Goal: Information Seeking & Learning: Compare options

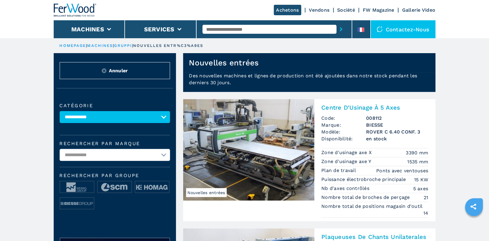
click at [70, 45] on link "HOMEPAGE" at bounding box center [73, 45] width 27 height 4
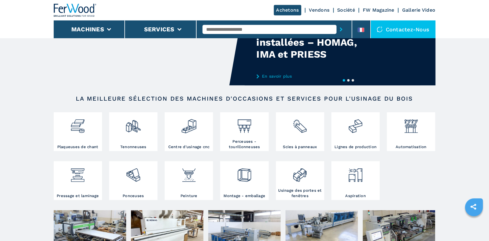
scroll to position [63, 0]
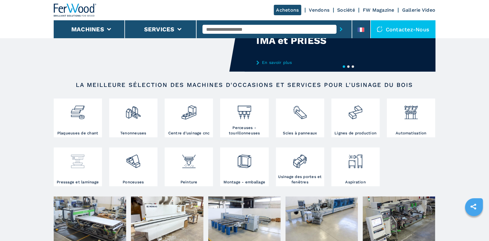
click at [69, 170] on div at bounding box center [77, 164] width 45 height 30
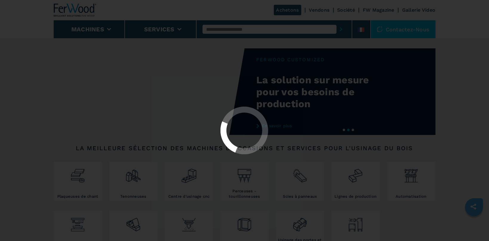
select select "**********"
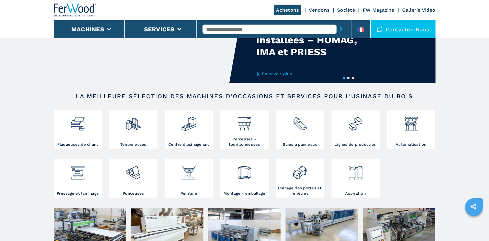
scroll to position [127, 0]
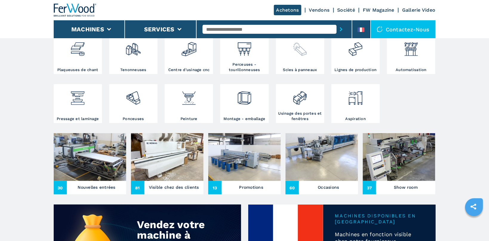
click at [307, 52] on img at bounding box center [300, 47] width 16 height 20
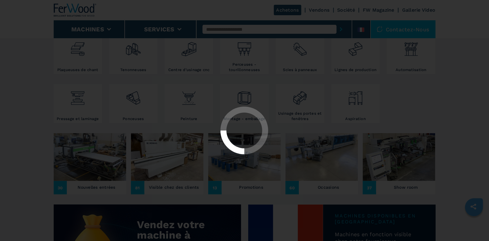
select select "**********"
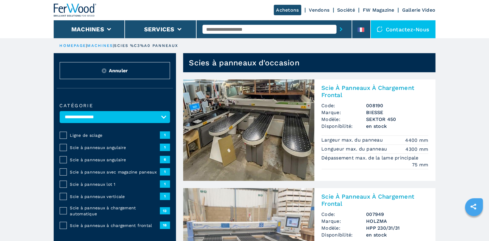
click at [135, 224] on span "Scie à panneaux à chargement frontal" at bounding box center [115, 225] width 90 height 6
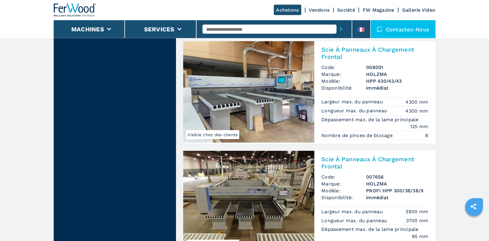
scroll to position [1266, 0]
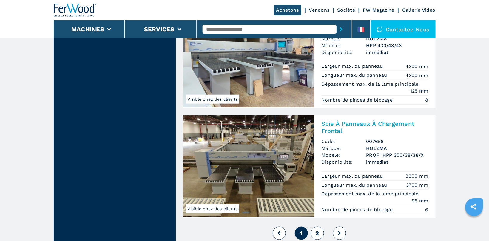
click at [318, 230] on span "2" at bounding box center [318, 233] width 4 height 7
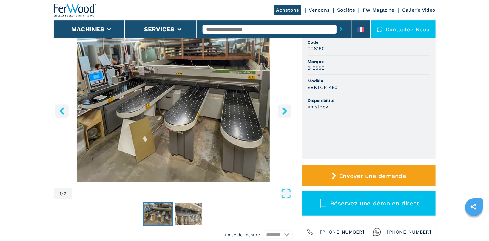
scroll to position [32, 0]
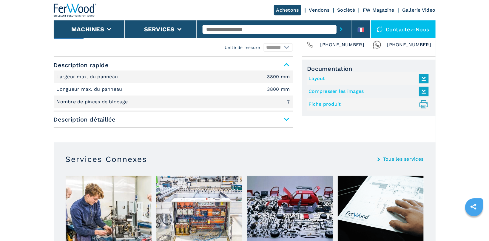
scroll to position [253, 0]
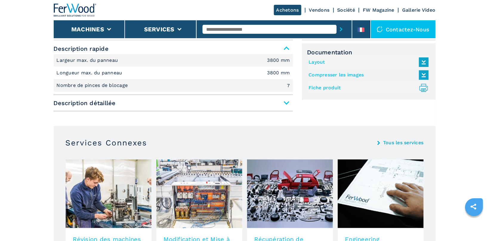
click at [285, 102] on span "Description détaillée" at bounding box center [173, 103] width 239 height 11
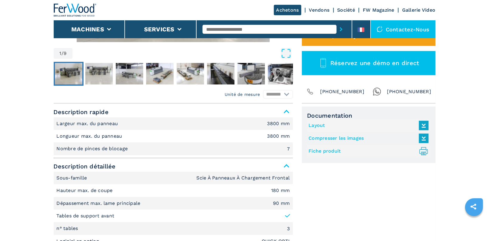
scroll to position [0, 0]
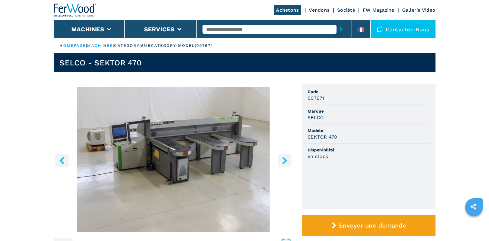
click at [281, 160] on button "right-button" at bounding box center [284, 160] width 13 height 13
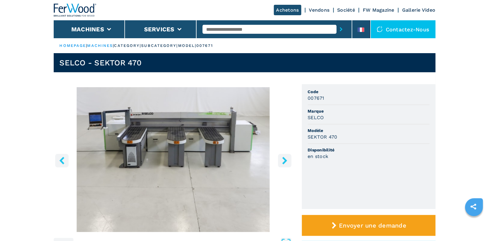
click at [281, 160] on button "right-button" at bounding box center [284, 160] width 13 height 13
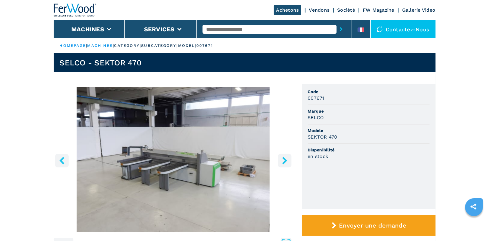
click at [198, 160] on img "Go to Slide 3" at bounding box center [173, 159] width 239 height 145
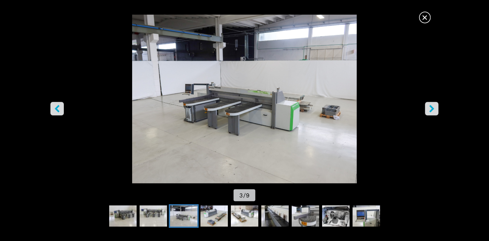
click at [430, 106] on icon "right-button" at bounding box center [432, 108] width 5 height 7
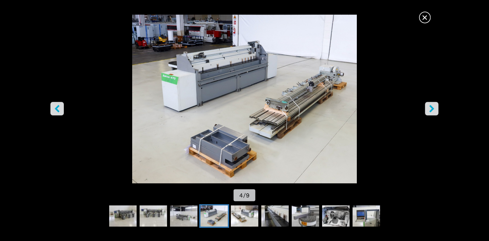
click at [430, 106] on icon "right-button" at bounding box center [432, 108] width 5 height 7
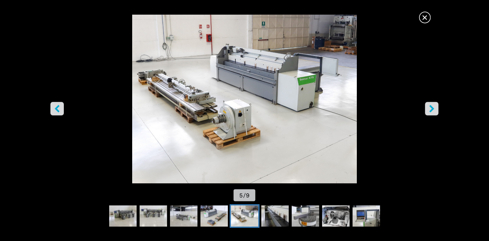
click at [430, 106] on icon "right-button" at bounding box center [432, 108] width 5 height 7
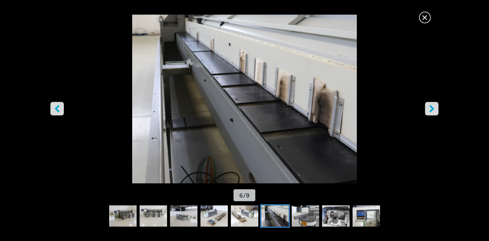
click at [430, 106] on icon "right-button" at bounding box center [432, 108] width 5 height 7
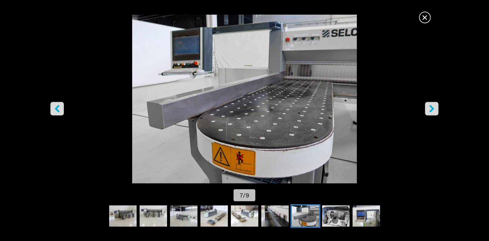
click at [430, 106] on icon "right-button" at bounding box center [432, 108] width 5 height 7
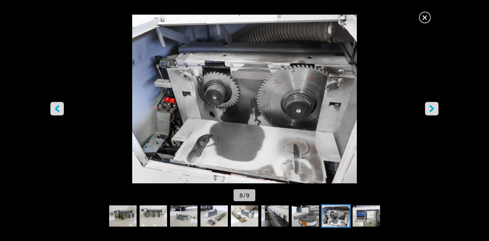
click at [430, 106] on icon "right-button" at bounding box center [432, 108] width 5 height 7
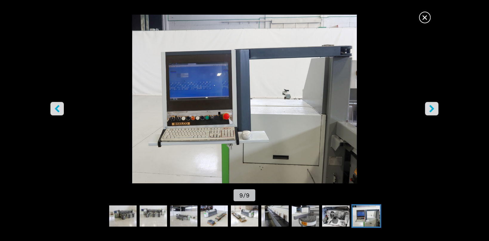
click at [430, 106] on icon "right-button" at bounding box center [432, 108] width 5 height 7
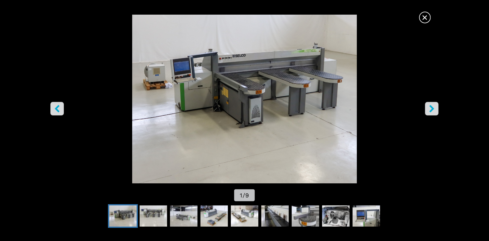
click at [430, 106] on icon "right-button" at bounding box center [432, 108] width 5 height 7
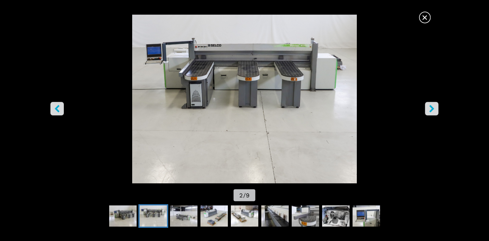
click at [430, 106] on icon "right-button" at bounding box center [432, 108] width 5 height 7
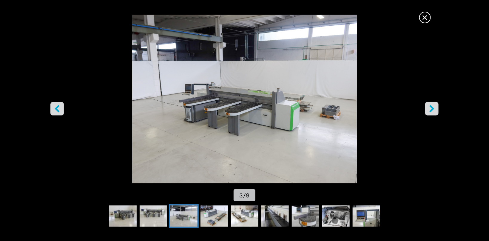
click at [430, 106] on icon "right-button" at bounding box center [432, 108] width 5 height 7
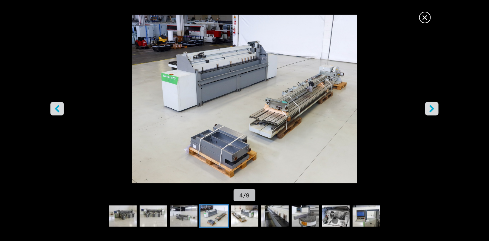
click at [429, 17] on span "×" at bounding box center [425, 16] width 10 height 10
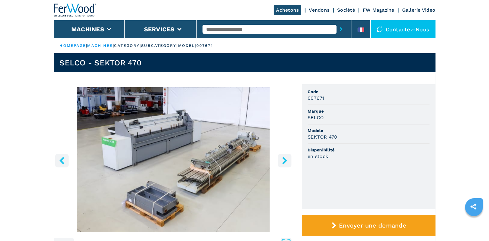
scroll to position [127, 0]
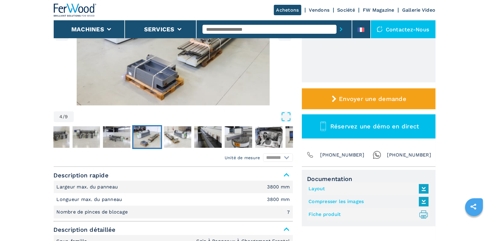
click at [327, 215] on link "Fiche produit .prefix__st0{stroke-linecap:round;stroke-linejoin:round}.prefix__…" at bounding box center [367, 215] width 117 height 10
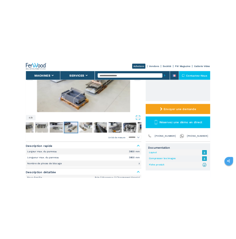
scroll to position [0, 0]
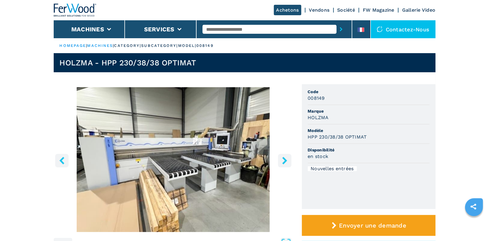
click at [283, 161] on icon "right-button" at bounding box center [284, 160] width 7 height 7
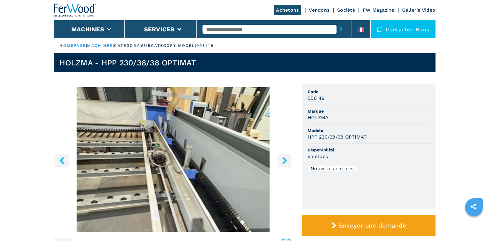
click at [283, 161] on icon "right-button" at bounding box center [284, 160] width 7 height 7
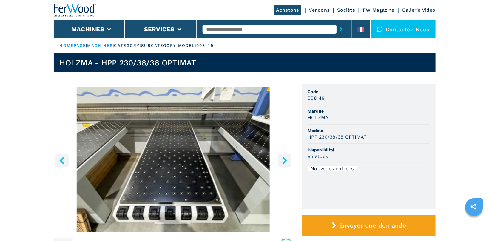
click at [283, 161] on icon "right-button" at bounding box center [284, 160] width 7 height 7
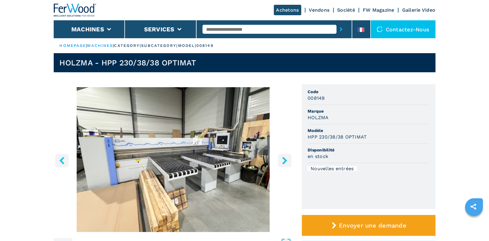
click at [283, 161] on icon "right-button" at bounding box center [284, 160] width 7 height 7
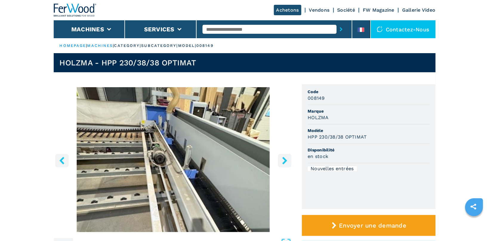
click at [283, 161] on icon "right-button" at bounding box center [284, 160] width 7 height 7
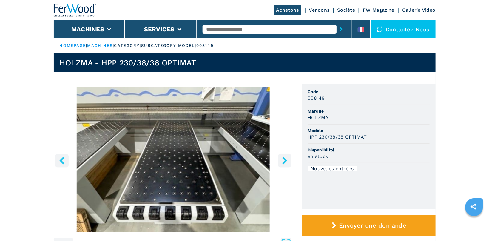
click at [283, 161] on icon "right-button" at bounding box center [284, 160] width 7 height 7
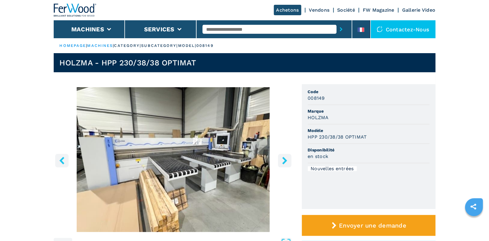
click at [283, 161] on icon "right-button" at bounding box center [284, 160] width 7 height 7
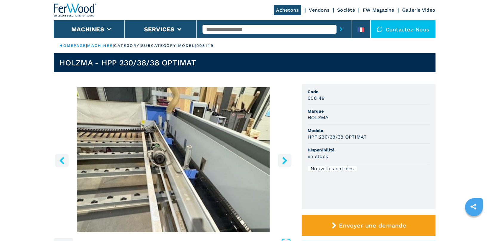
click at [283, 161] on icon "right-button" at bounding box center [284, 160] width 7 height 7
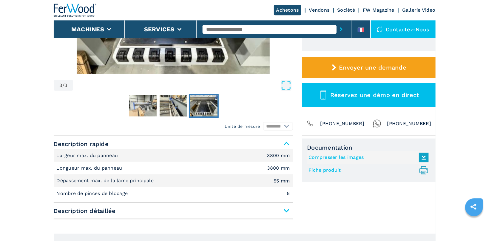
scroll to position [158, 0]
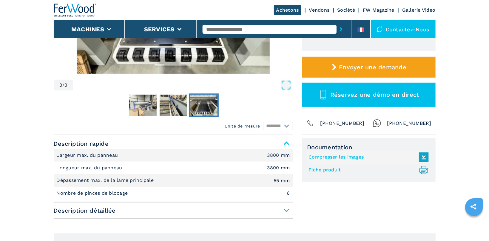
click at [322, 170] on link "Fiche produit .prefix__st0{stroke-linecap:round;stroke-linejoin:round}.prefix__…" at bounding box center [367, 170] width 117 height 10
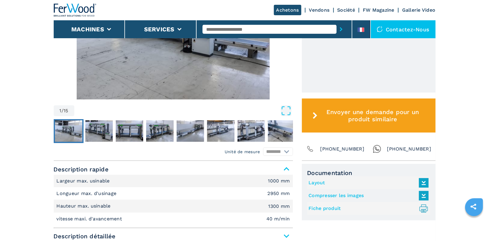
scroll to position [221, 0]
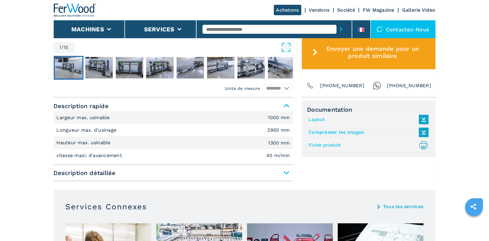
click at [322, 144] on link "Fiche produit .prefix__st0{stroke-linecap:round;stroke-linejoin:round}.prefix__…" at bounding box center [367, 145] width 117 height 10
click at [321, 117] on link "Layout" at bounding box center [367, 120] width 117 height 10
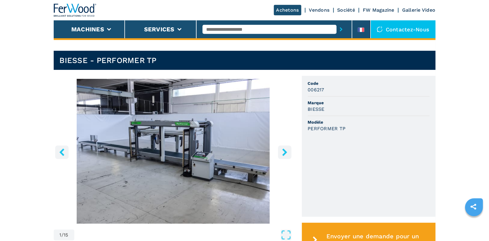
scroll to position [32, 0]
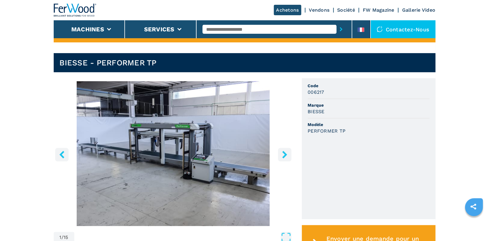
click at [175, 141] on img "Go to Slide 1" at bounding box center [173, 153] width 239 height 145
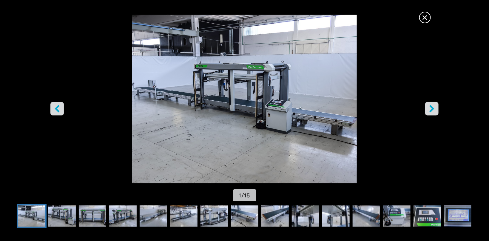
click at [431, 108] on icon "right-button" at bounding box center [431, 108] width 7 height 7
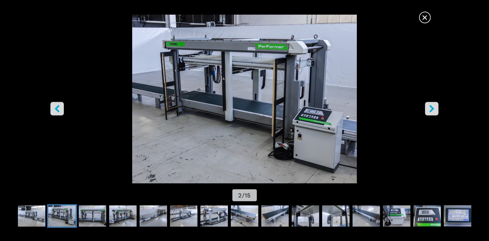
click at [431, 108] on icon "right-button" at bounding box center [431, 108] width 7 height 7
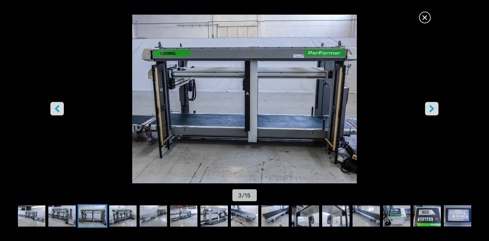
click at [431, 108] on icon "right-button" at bounding box center [431, 108] width 7 height 7
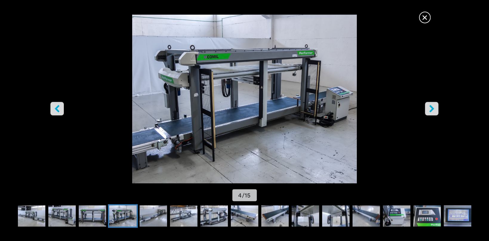
click at [431, 108] on icon "right-button" at bounding box center [431, 108] width 7 height 7
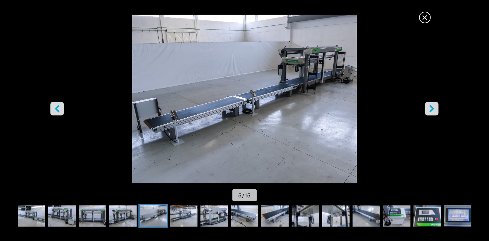
click at [431, 108] on icon "right-button" at bounding box center [431, 108] width 7 height 7
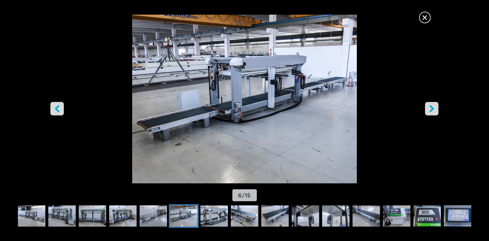
click at [431, 108] on icon "right-button" at bounding box center [431, 108] width 7 height 7
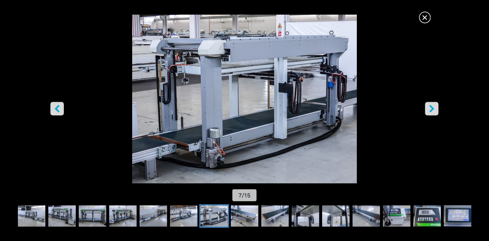
click at [431, 108] on icon "right-button" at bounding box center [431, 108] width 7 height 7
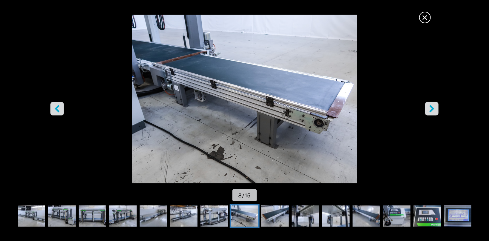
click at [431, 108] on icon "right-button" at bounding box center [431, 108] width 7 height 7
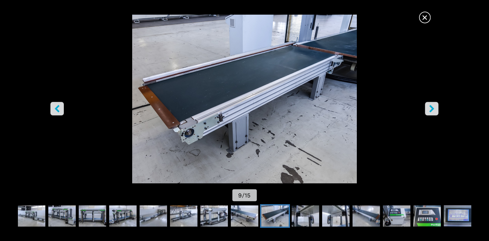
click at [431, 108] on icon "right-button" at bounding box center [431, 108] width 7 height 7
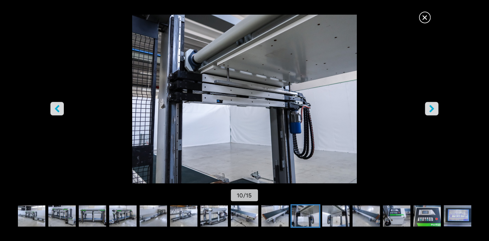
click at [431, 108] on icon "right-button" at bounding box center [431, 108] width 7 height 7
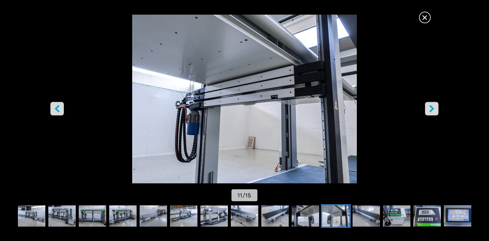
click at [431, 108] on icon "right-button" at bounding box center [431, 108] width 7 height 7
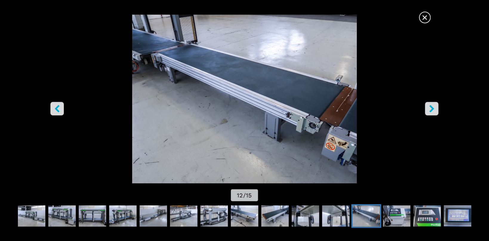
click at [431, 108] on icon "right-button" at bounding box center [431, 108] width 7 height 7
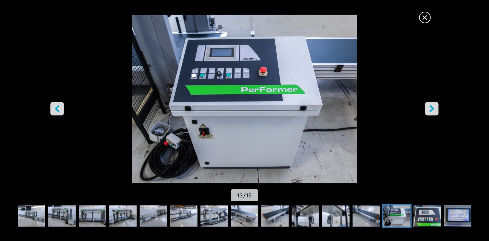
click at [431, 108] on icon "right-button" at bounding box center [431, 108] width 7 height 7
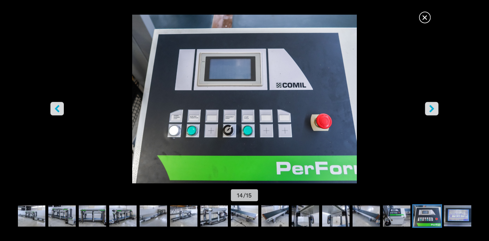
click at [431, 108] on icon "right-button" at bounding box center [431, 108] width 7 height 7
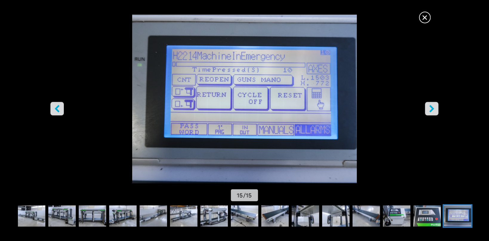
click at [428, 108] on button "right-button" at bounding box center [431, 108] width 13 height 13
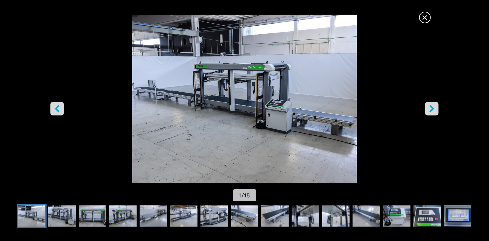
click at [424, 15] on span "×" at bounding box center [425, 16] width 10 height 10
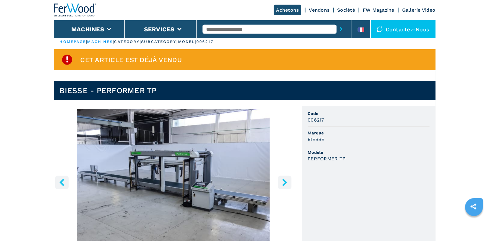
scroll to position [0, 0]
